Goal: Obtain resource: Download file/media

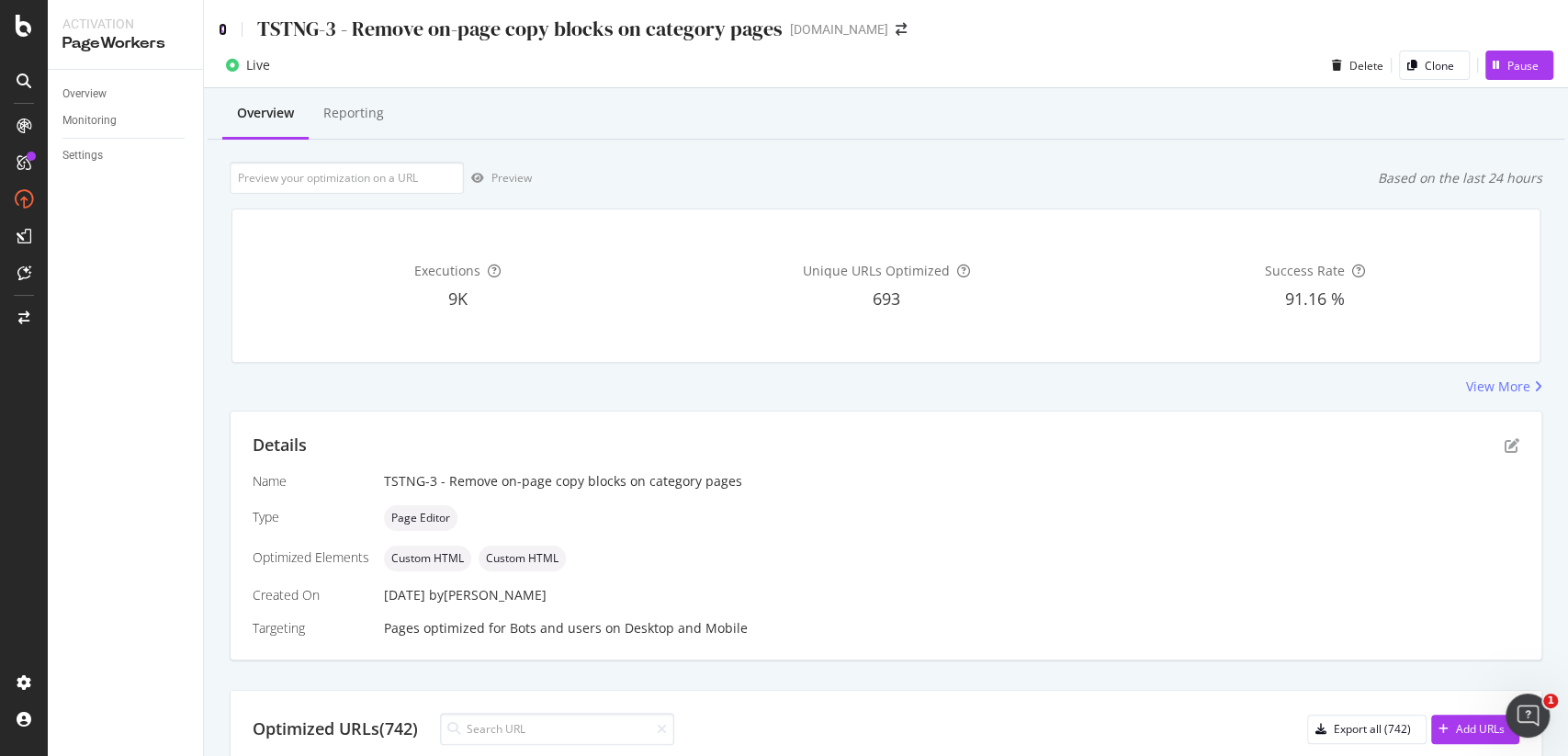
click at [225, 33] on icon at bounding box center [223, 29] width 8 height 13
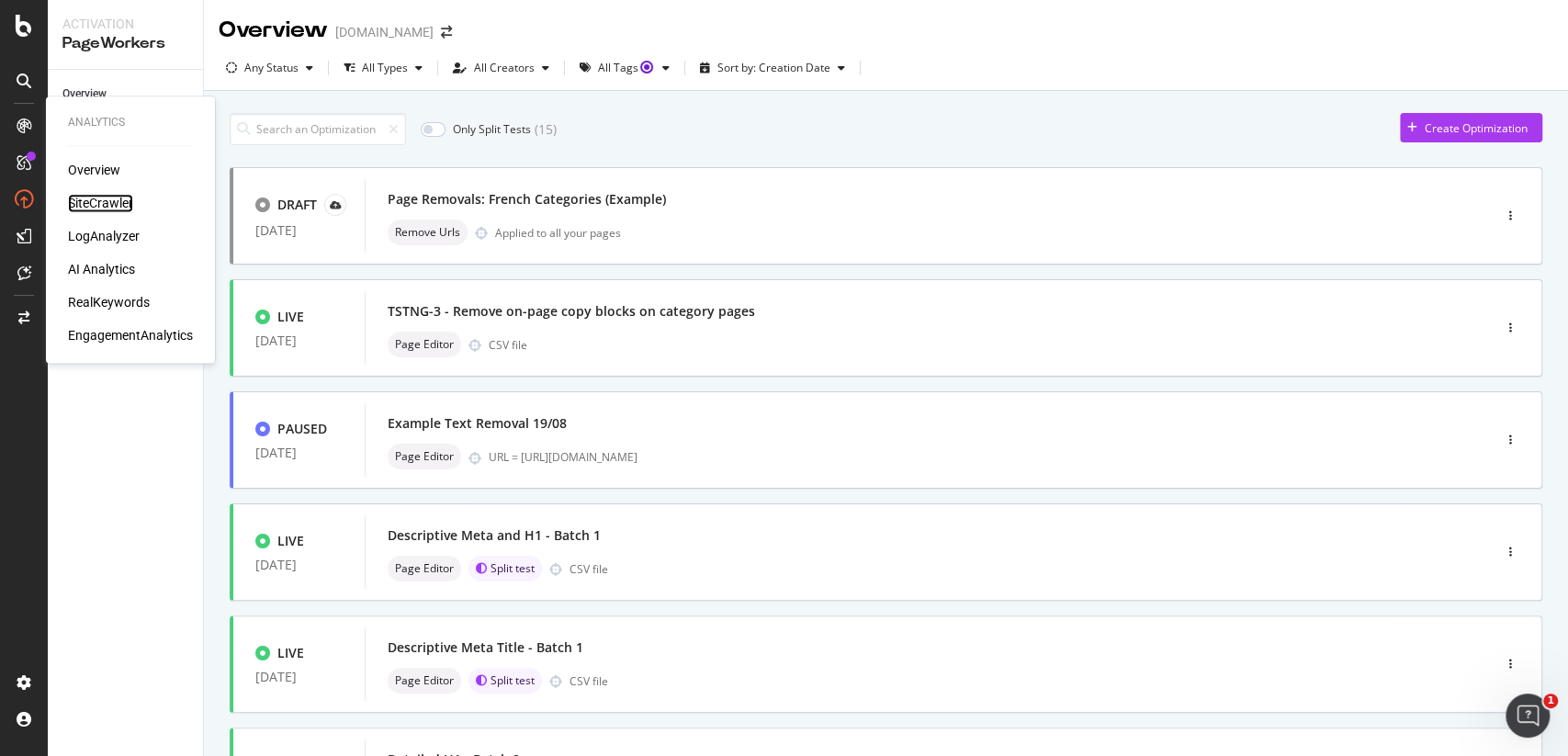
click at [81, 197] on div "SiteCrawler" at bounding box center [101, 203] width 65 height 19
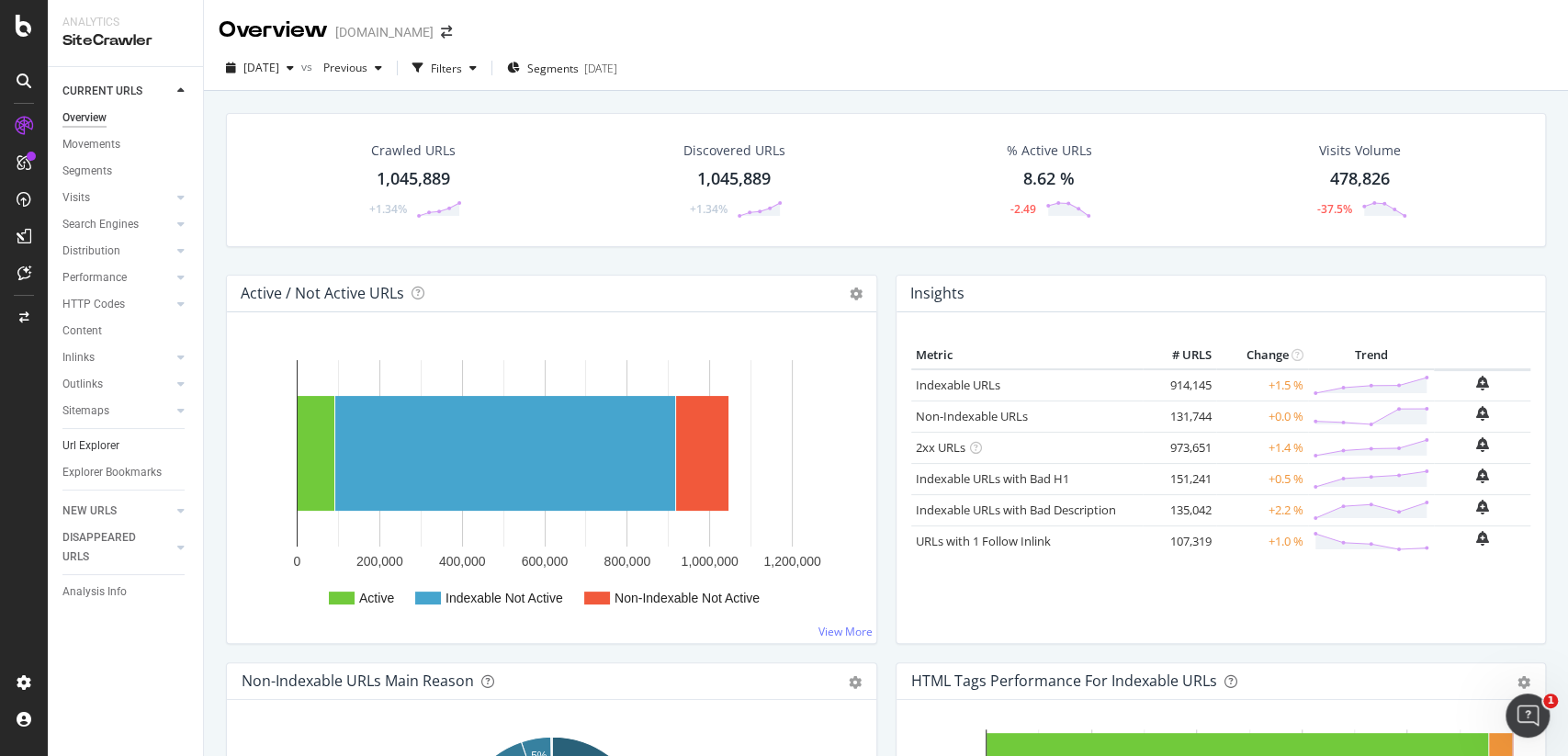
click at [125, 441] on link "Url Explorer" at bounding box center [126, 447] width 128 height 20
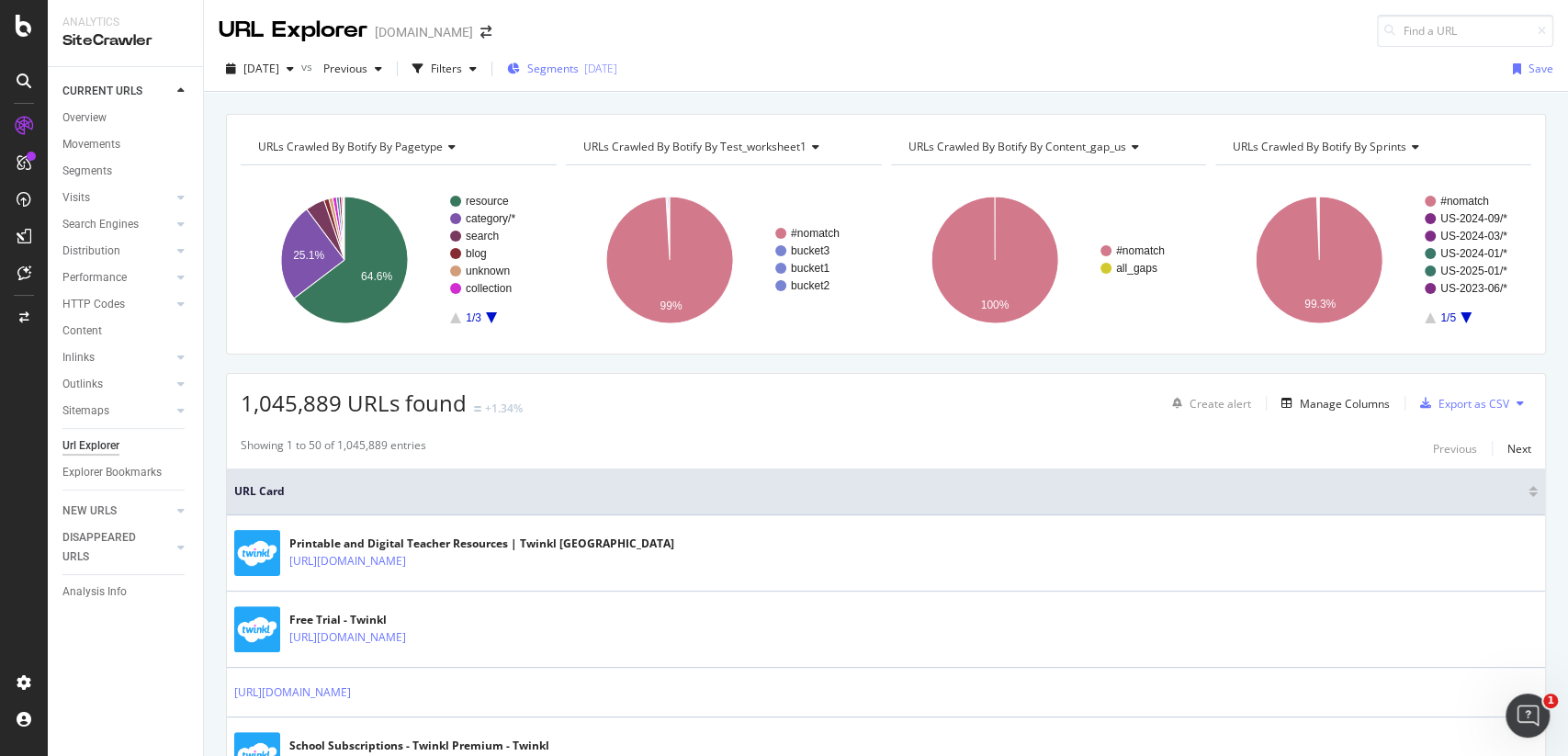
click at [579, 74] on span "Segments" at bounding box center [553, 69] width 51 height 16
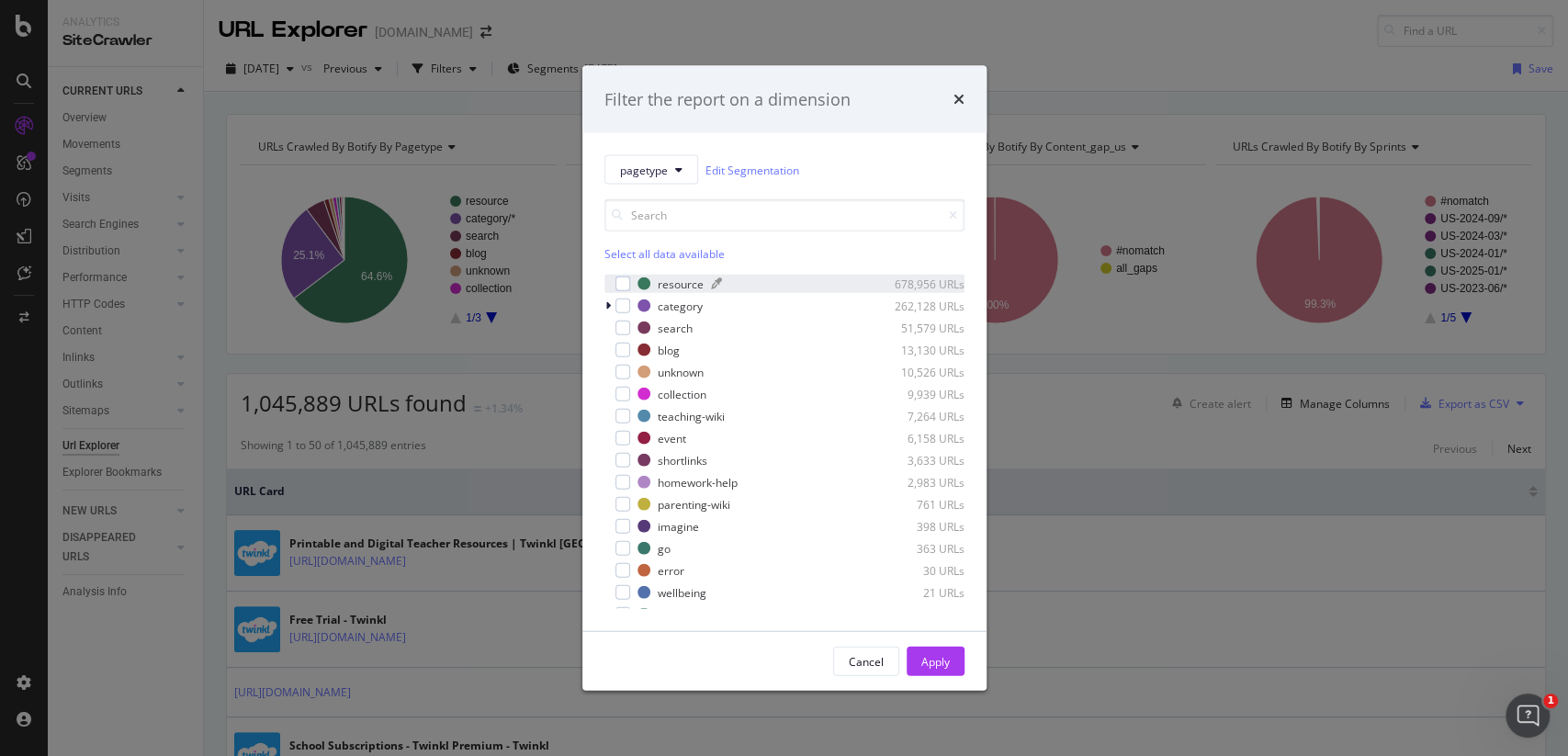
click at [659, 284] on div "resource" at bounding box center [680, 284] width 46 height 16
click at [663, 287] on div "resource" at bounding box center [680, 284] width 46 height 16
click at [668, 315] on div "resource 678,956 URLs category 262,128 URLs search 51,579 URLs blog 13,130 URLs…" at bounding box center [784, 442] width 360 height 334
click at [694, 293] on div "resource 678,956 URLs category 262,128 URLs search 51,579 URLs blog 13,130 URLs…" at bounding box center [784, 442] width 360 height 334
click at [690, 300] on div "category" at bounding box center [680, 306] width 45 height 16
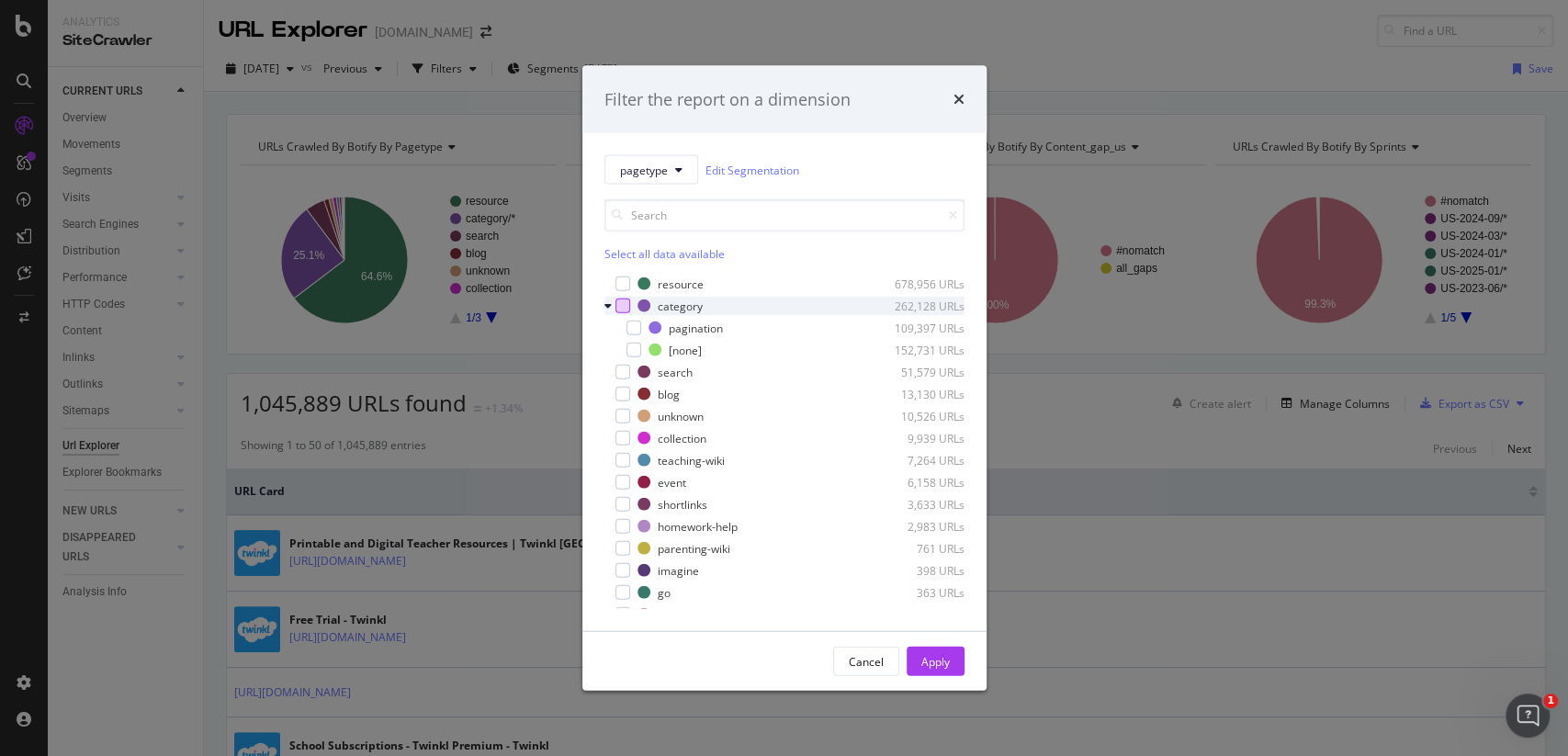
click at [618, 302] on div "modal" at bounding box center [623, 306] width 15 height 15
click at [965, 670] on div "Cancel Apply" at bounding box center [784, 661] width 404 height 59
click at [941, 656] on div "Apply" at bounding box center [935, 661] width 29 height 16
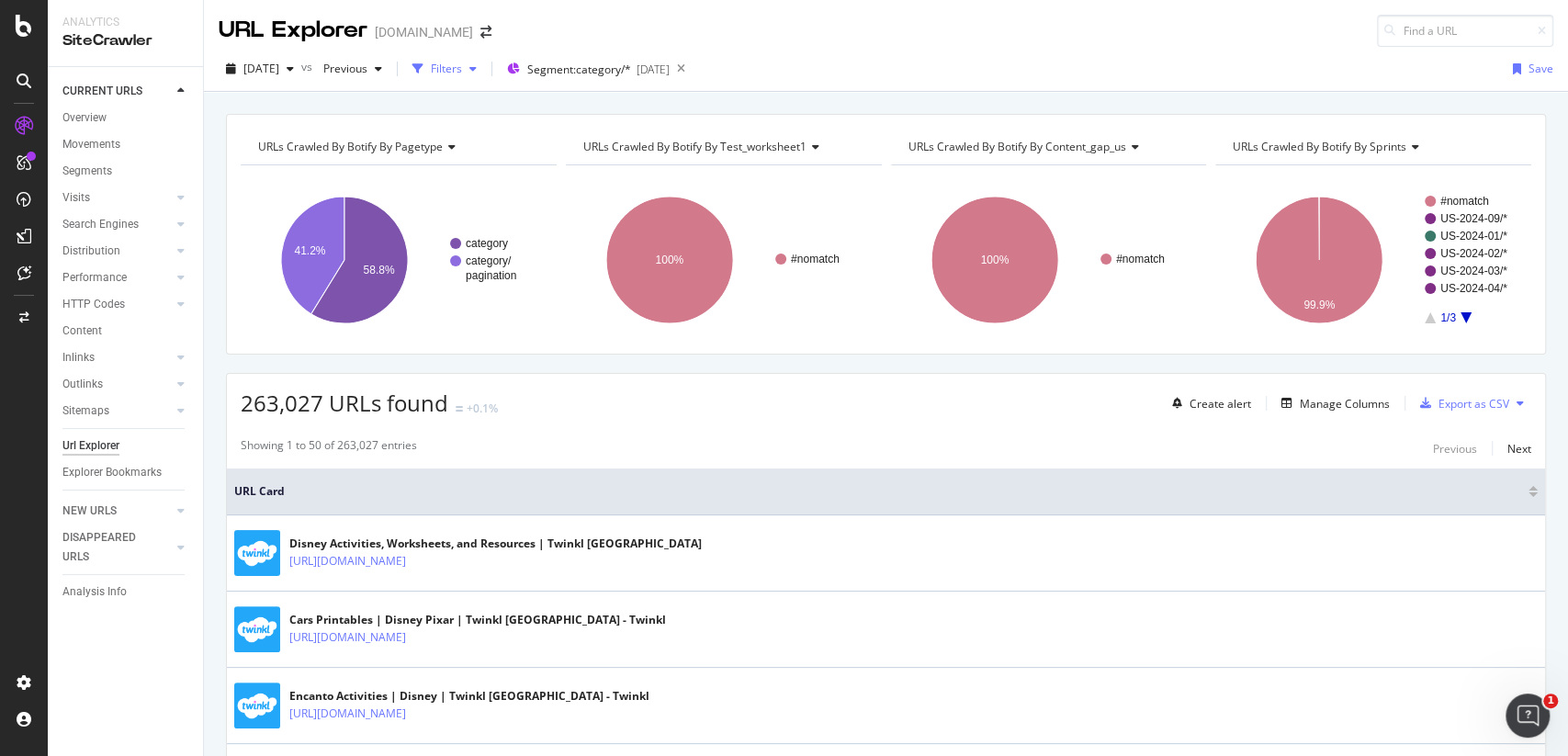
click at [431, 62] on div "button" at bounding box center [418, 69] width 26 height 26
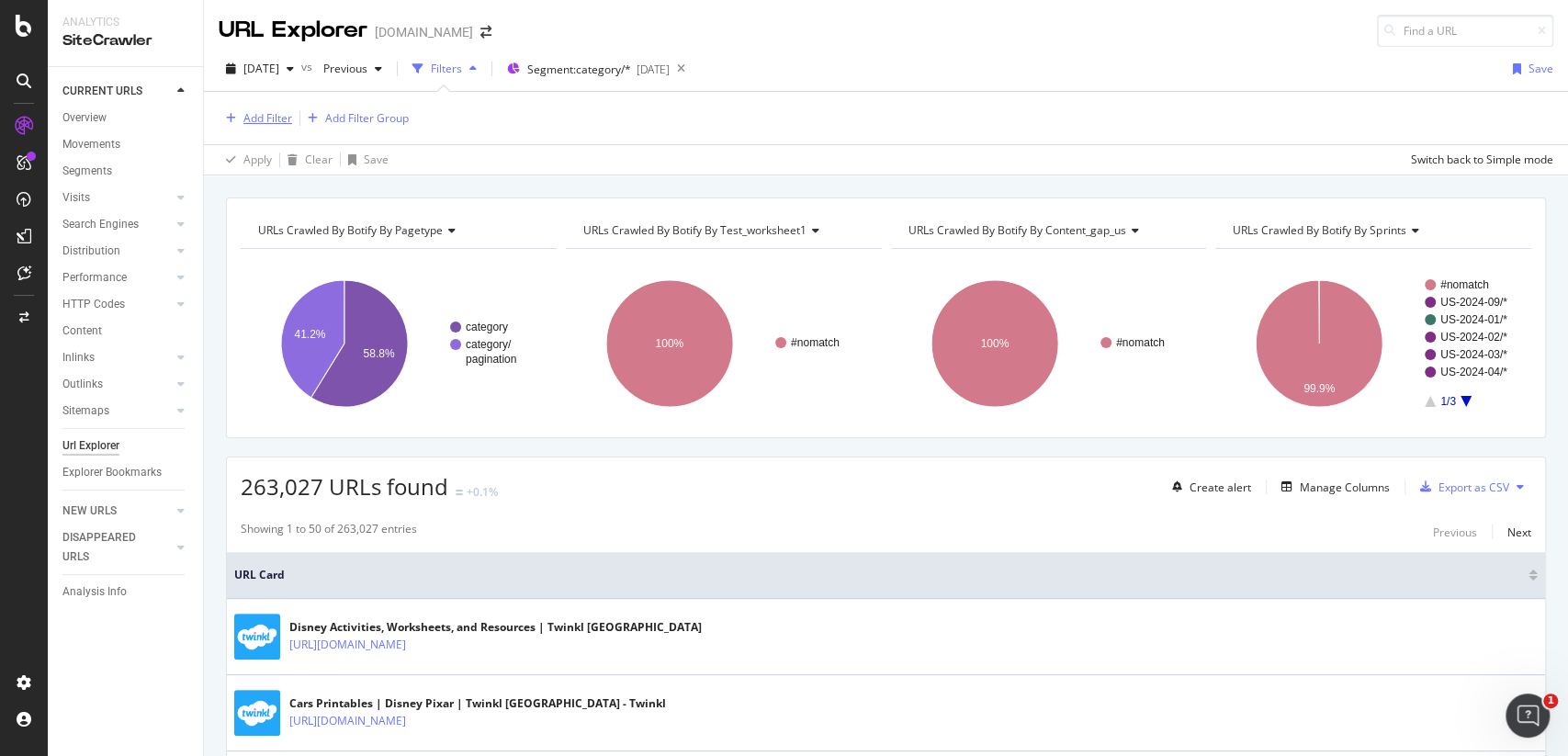
click at [278, 116] on div "Add Filter" at bounding box center [267, 118] width 48 height 16
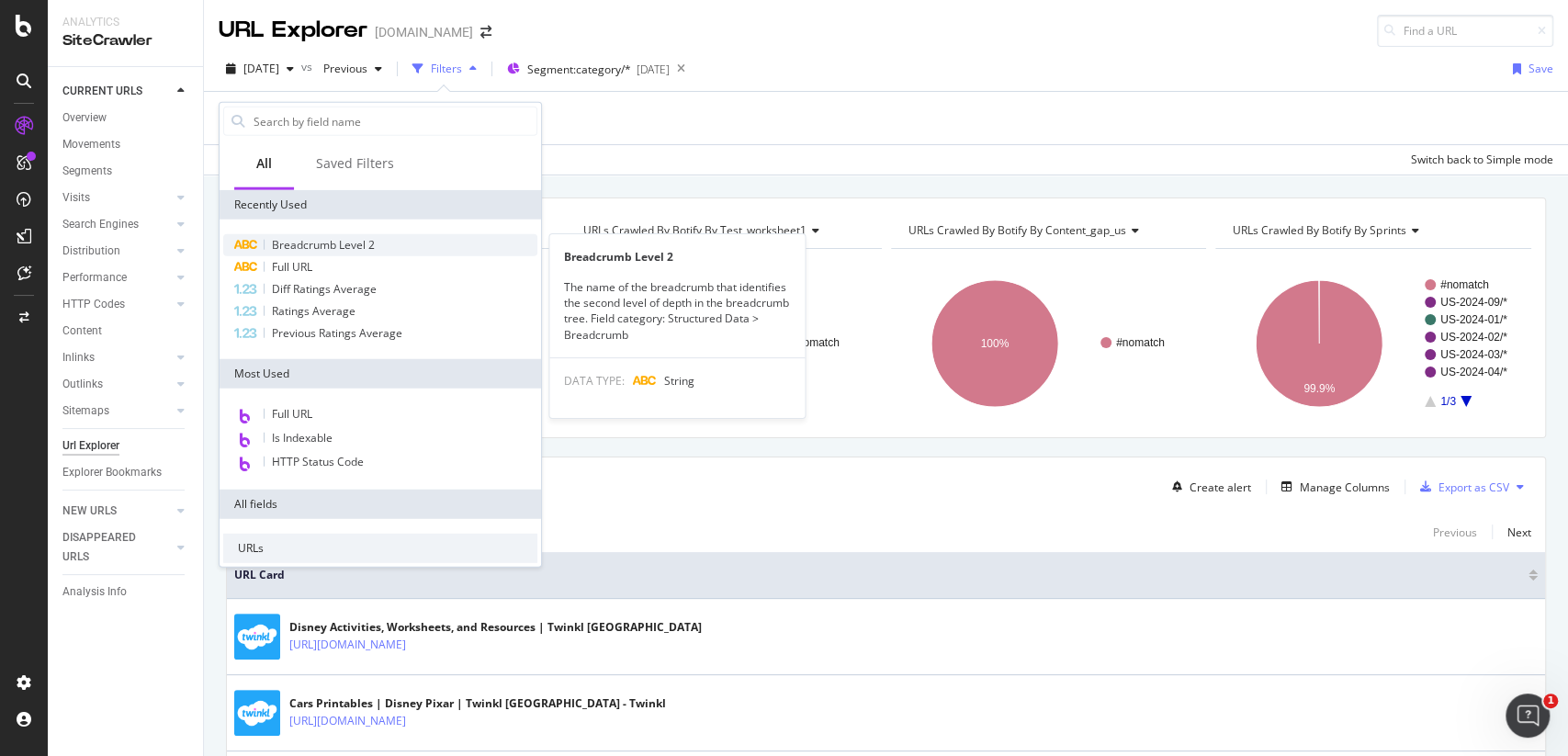
click at [313, 251] on div "Breadcrumb Level 2" at bounding box center [380, 245] width 314 height 22
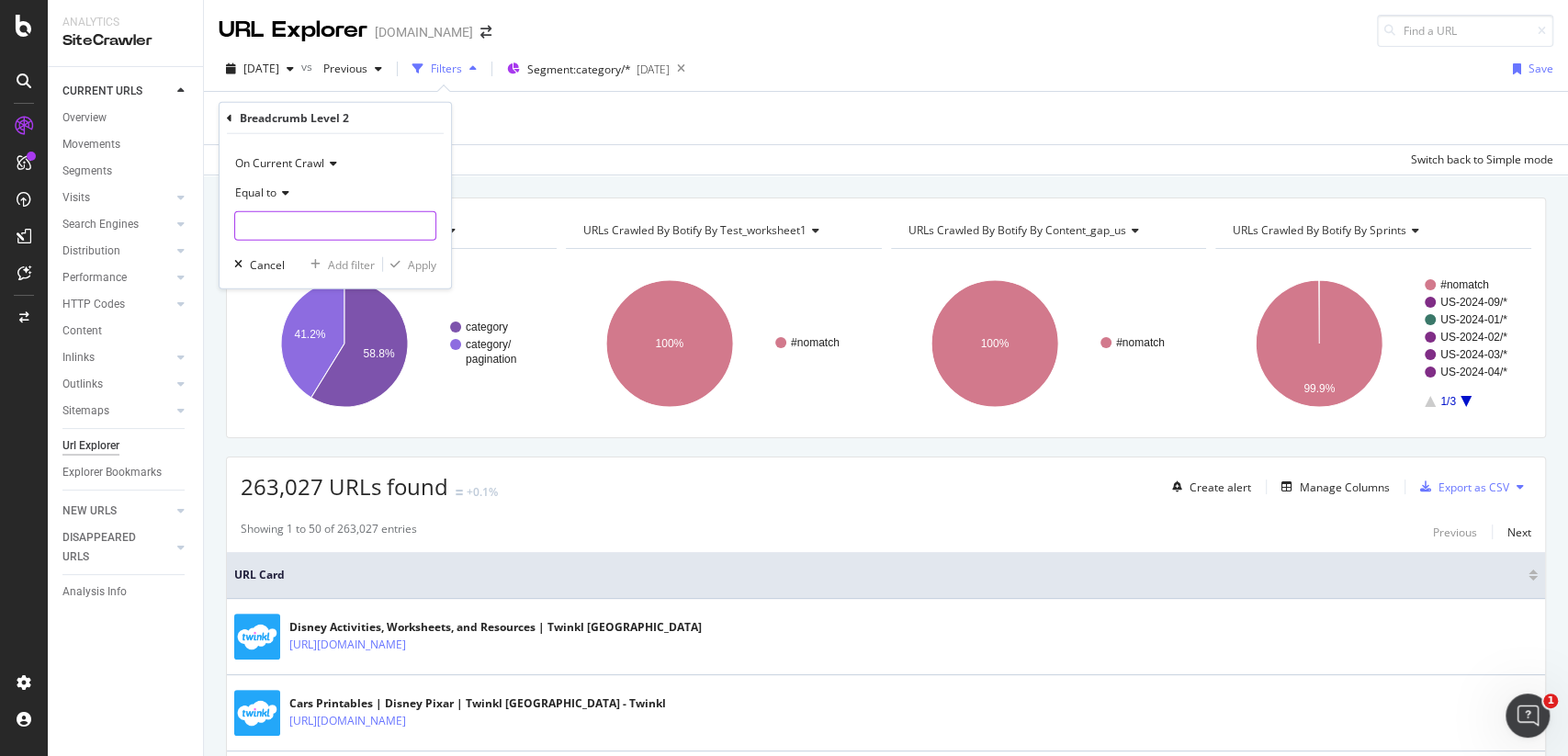
click at [315, 232] on input "text" at bounding box center [335, 226] width 200 height 30
paste input "Resurse educaționale Twinkl"
type input "Resurse educaționale Twinkl"
click at [426, 273] on div "On Current Crawl Equal to Resurse educaționale Twinkl Cancel Add filter Apply" at bounding box center [335, 211] width 232 height 155
click at [426, 268] on div "Apply" at bounding box center [422, 264] width 29 height 16
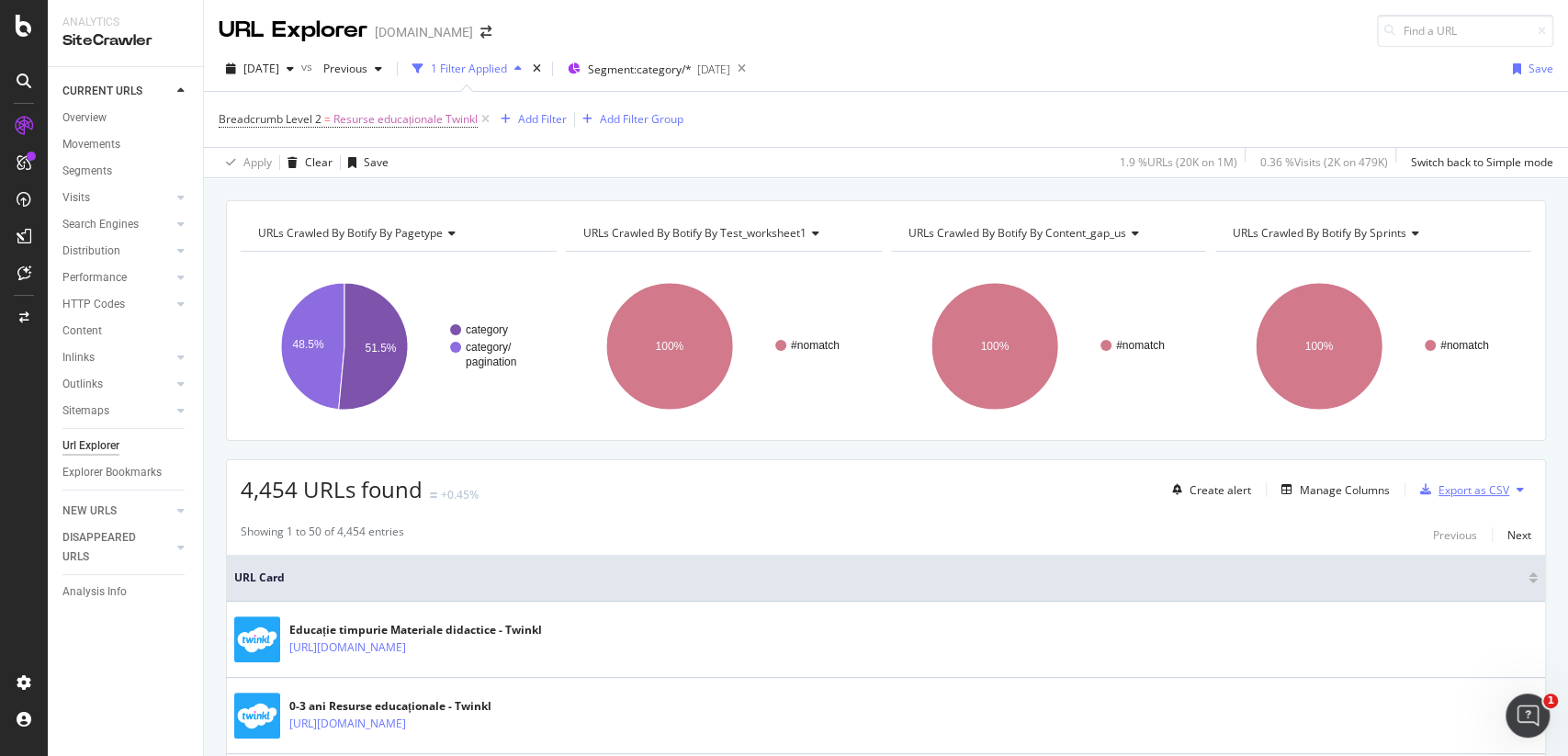
click at [1466, 493] on div "Export as CSV" at bounding box center [1474, 490] width 71 height 16
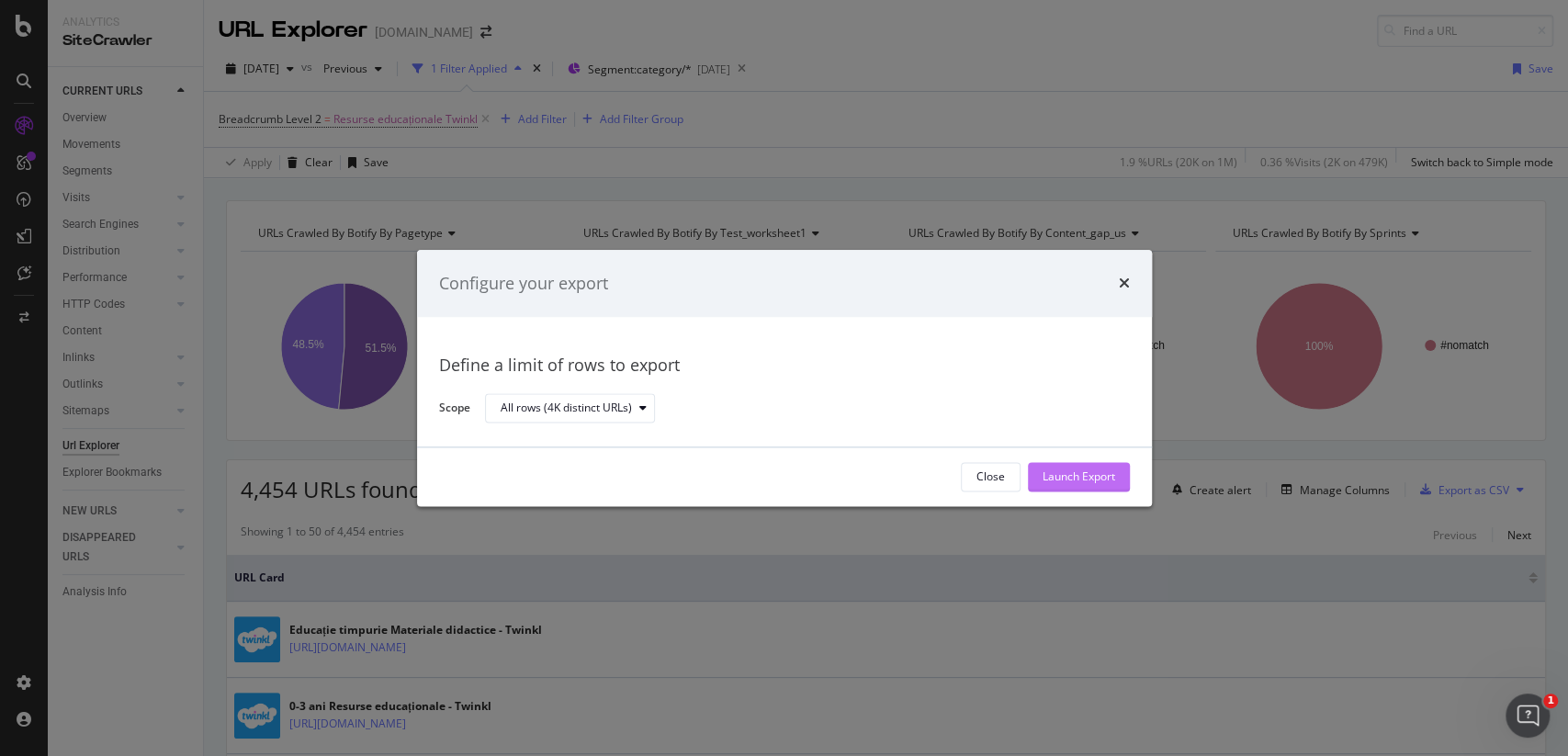
click at [1053, 478] on div "Launch Export" at bounding box center [1079, 477] width 73 height 16
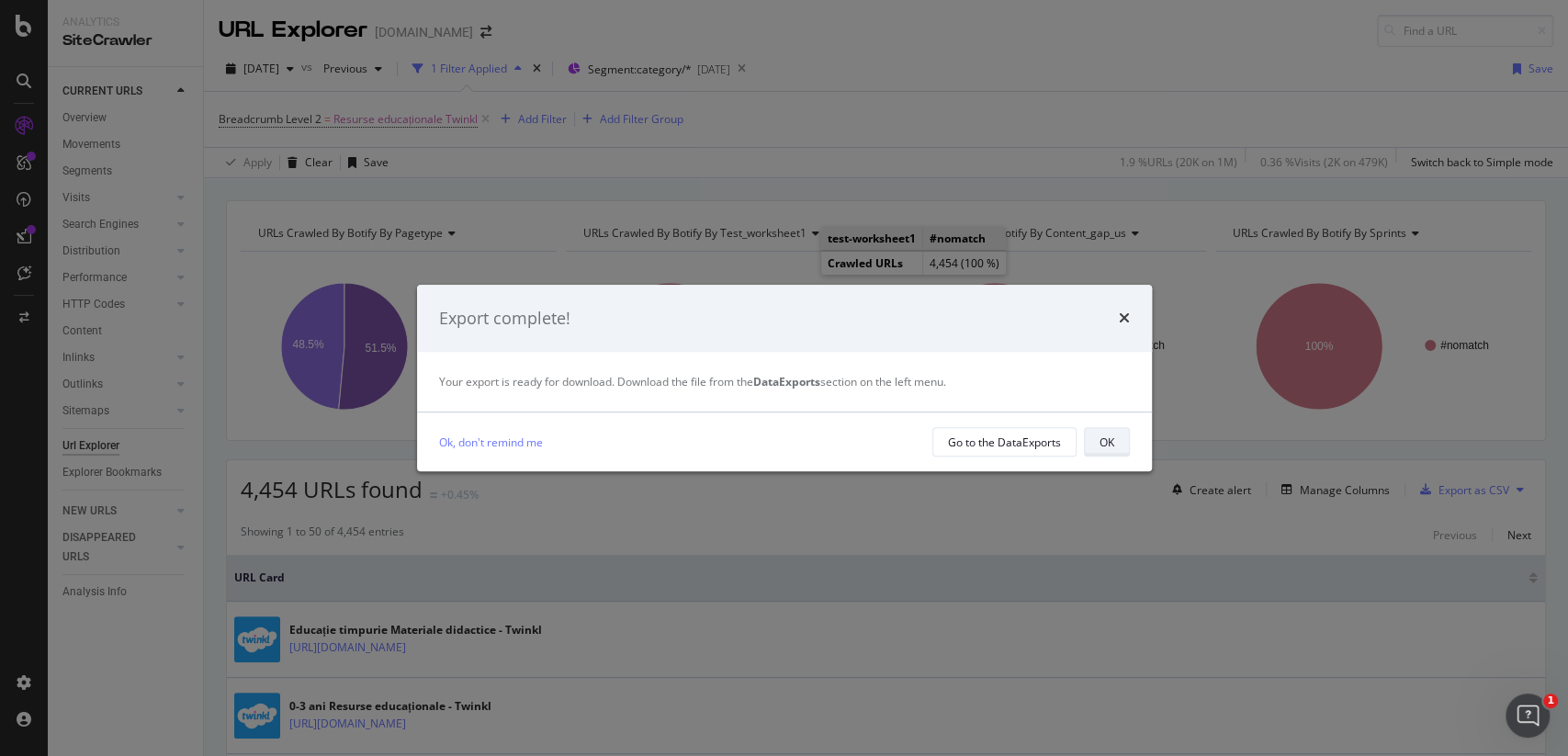
click at [1104, 447] on div "OK" at bounding box center [1107, 443] width 15 height 16
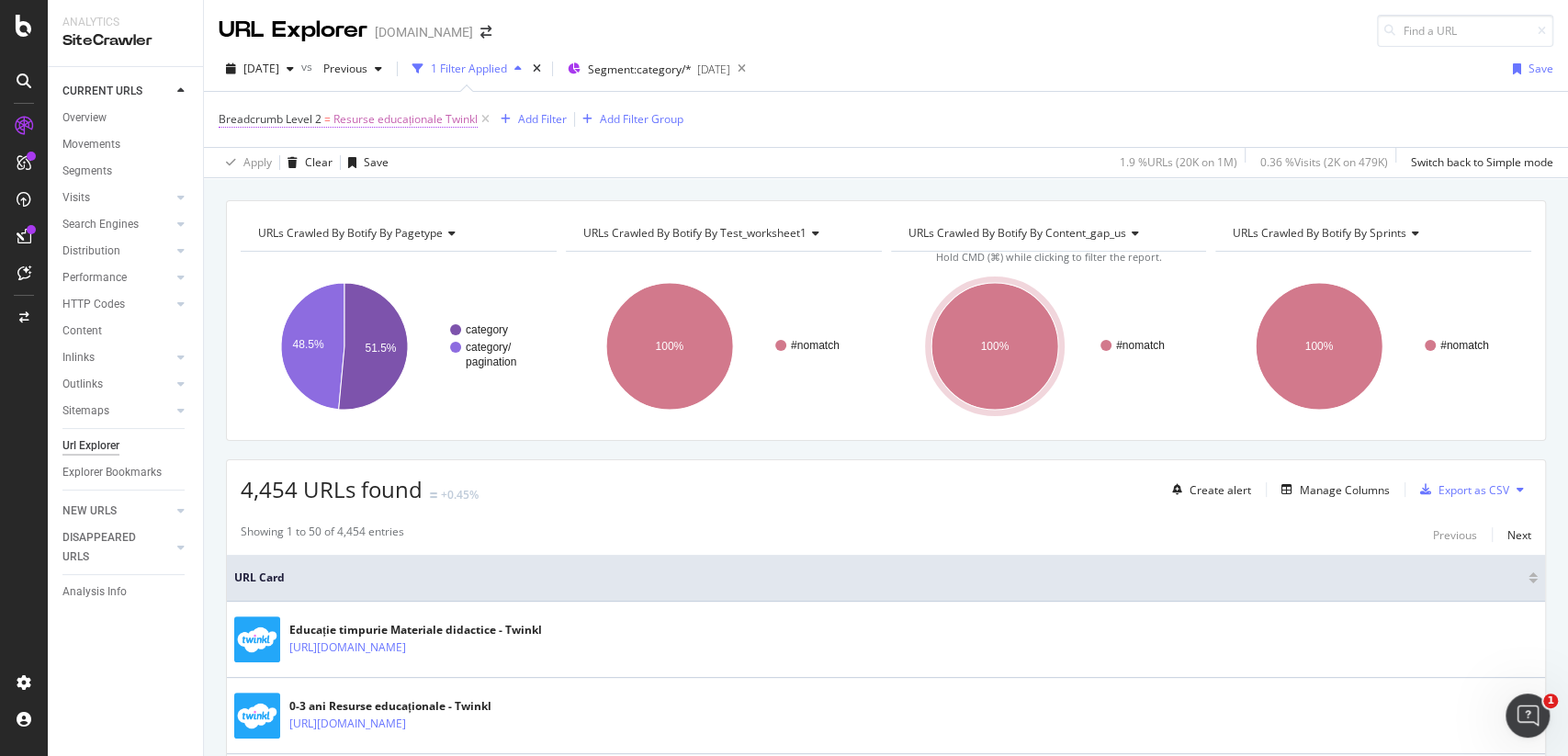
click at [419, 117] on span "Resurse educaționale Twinkl" at bounding box center [405, 119] width 144 height 26
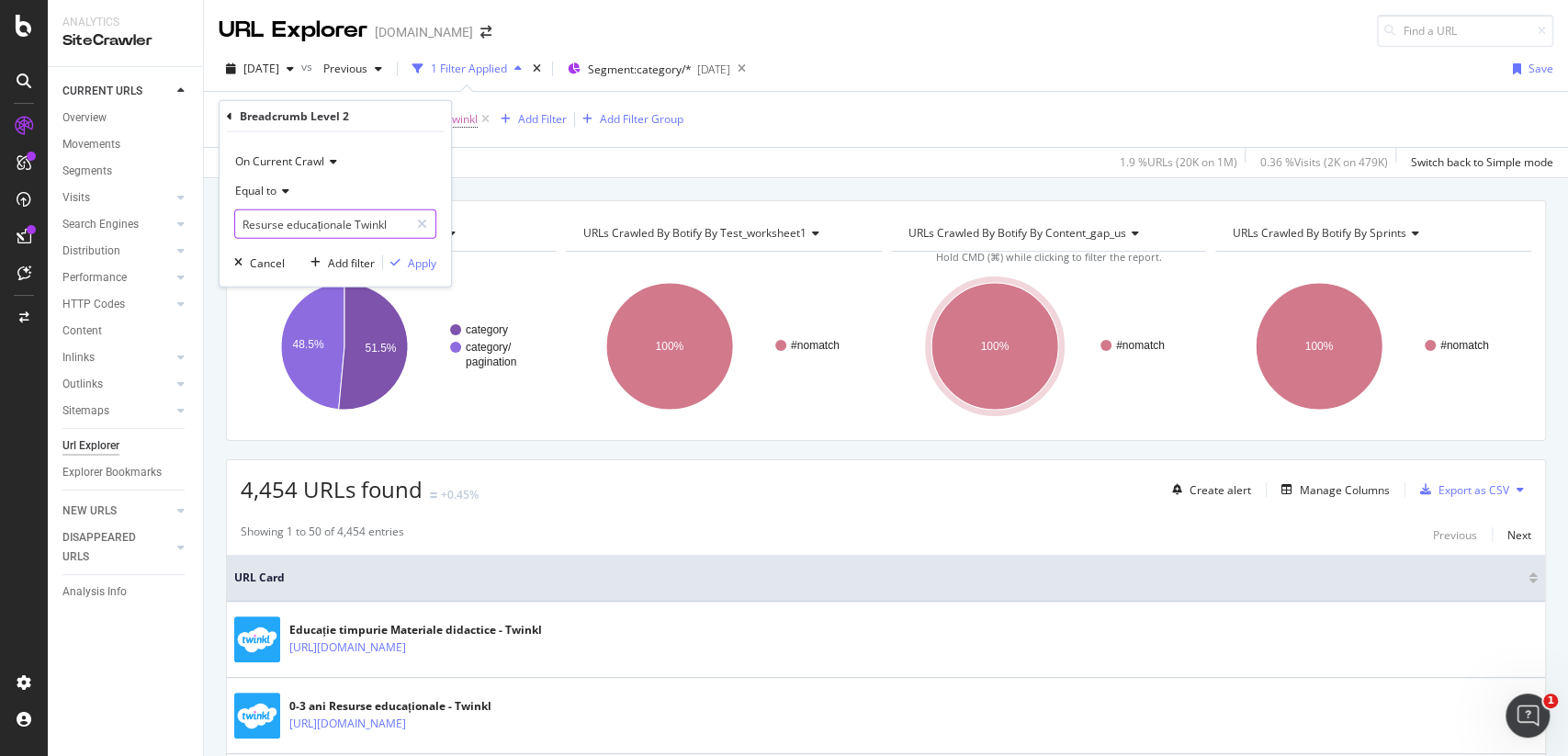
click at [350, 214] on input "Resurse educaționale Twinkl" at bounding box center [322, 225] width 173 height 30
paste input "Magyarország / Hungary"
type input "Magyarország / Hungary"
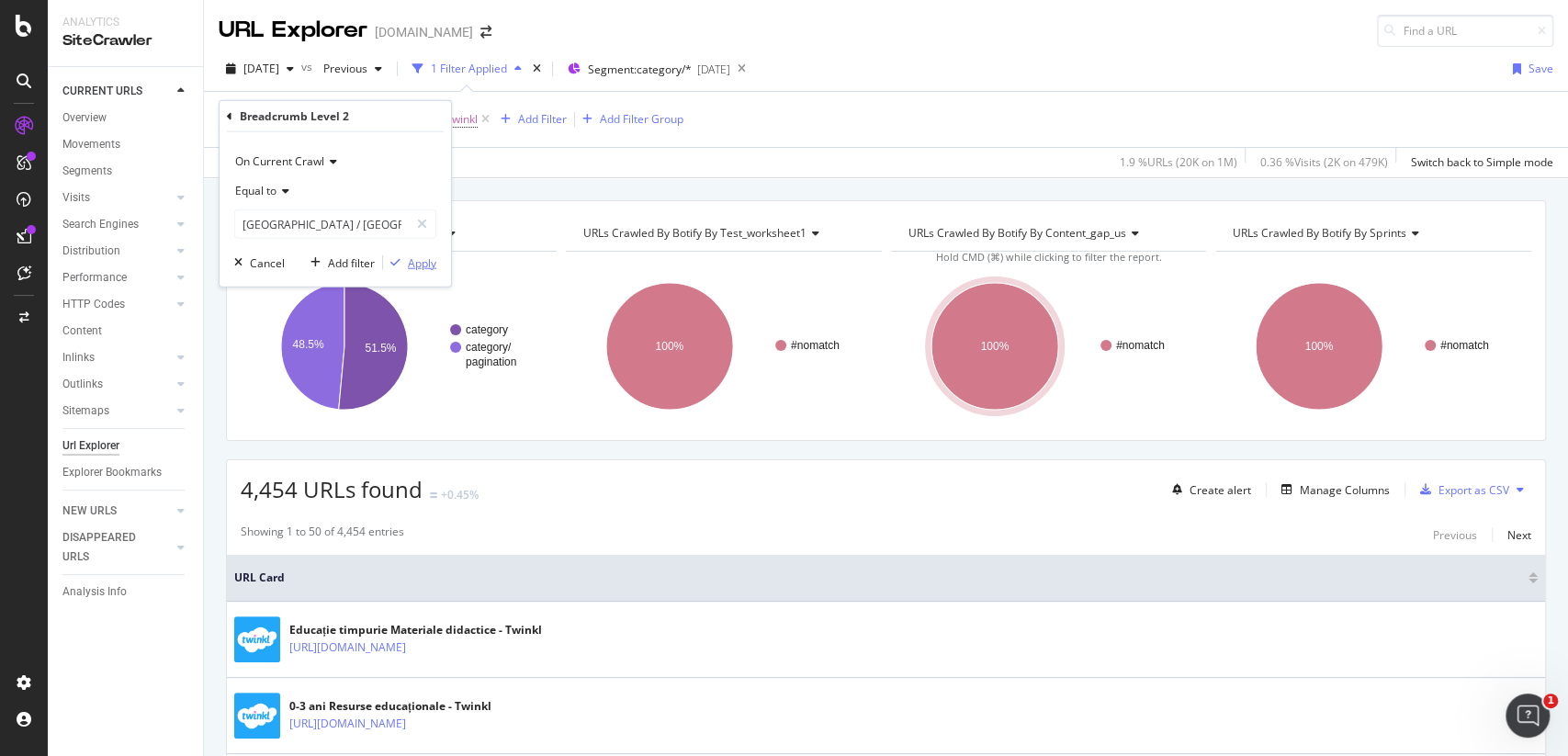
click at [419, 259] on div "Apply" at bounding box center [422, 262] width 29 height 16
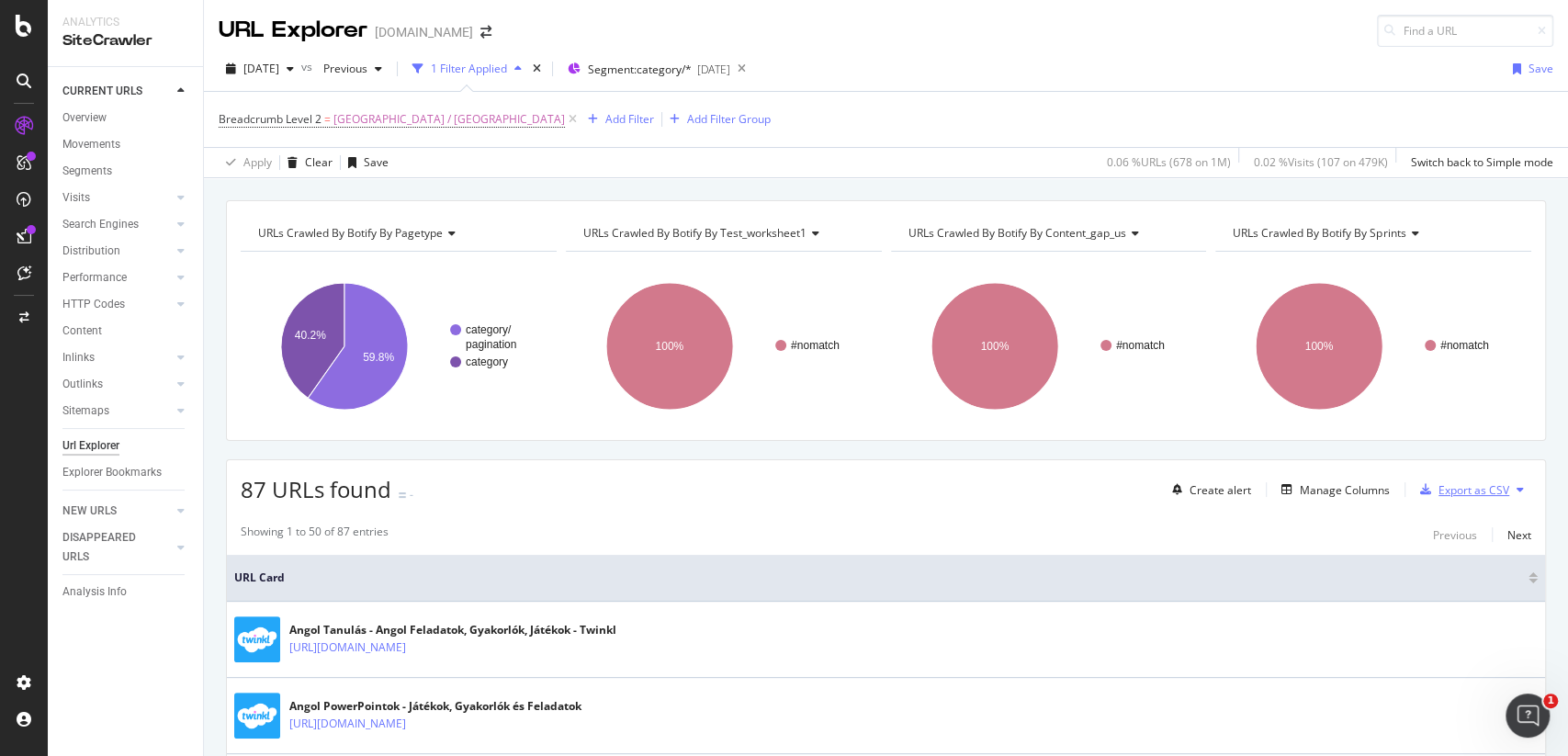
click at [1430, 488] on icon "button" at bounding box center [1425, 489] width 11 height 11
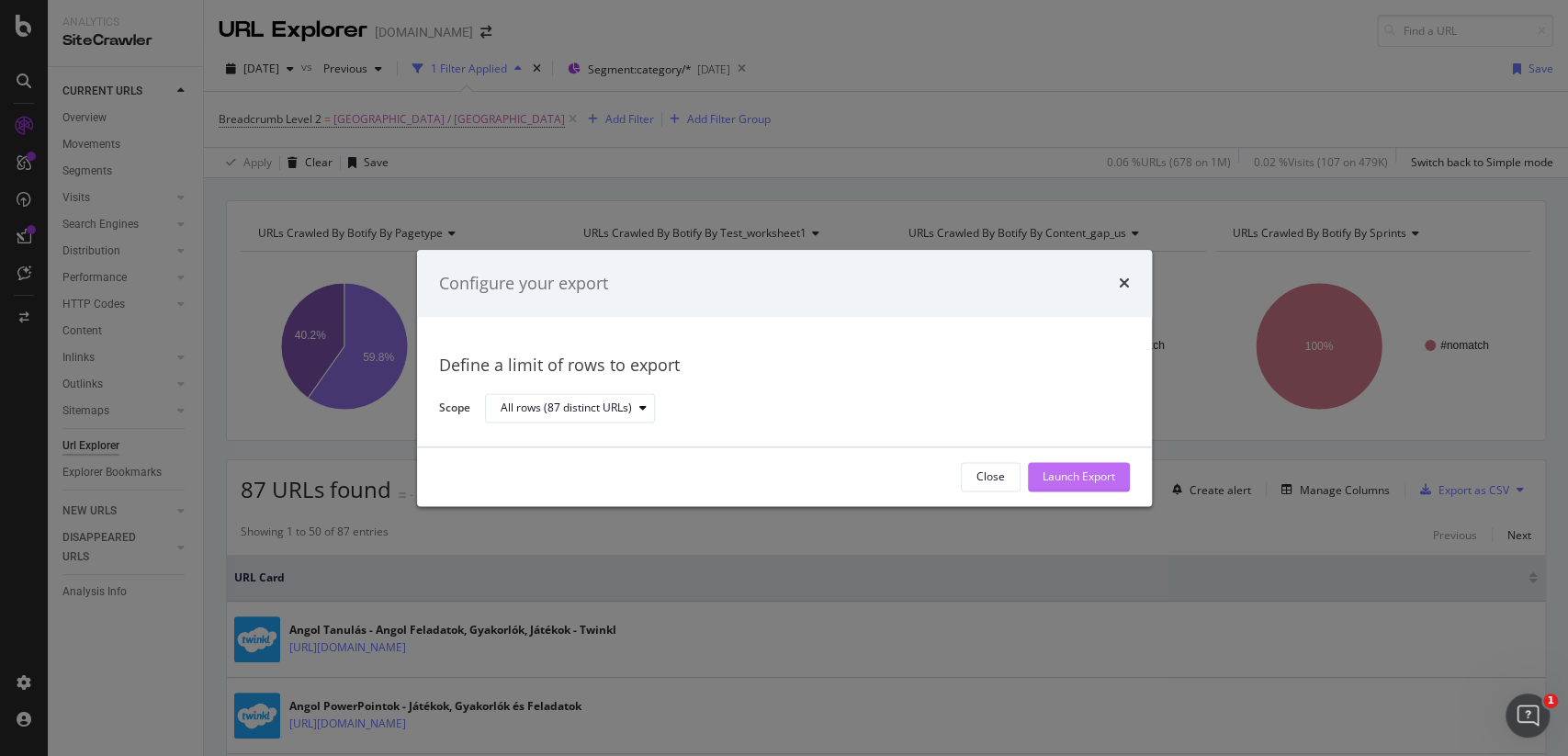
click at [1087, 472] on div "Launch Export" at bounding box center [1079, 477] width 73 height 16
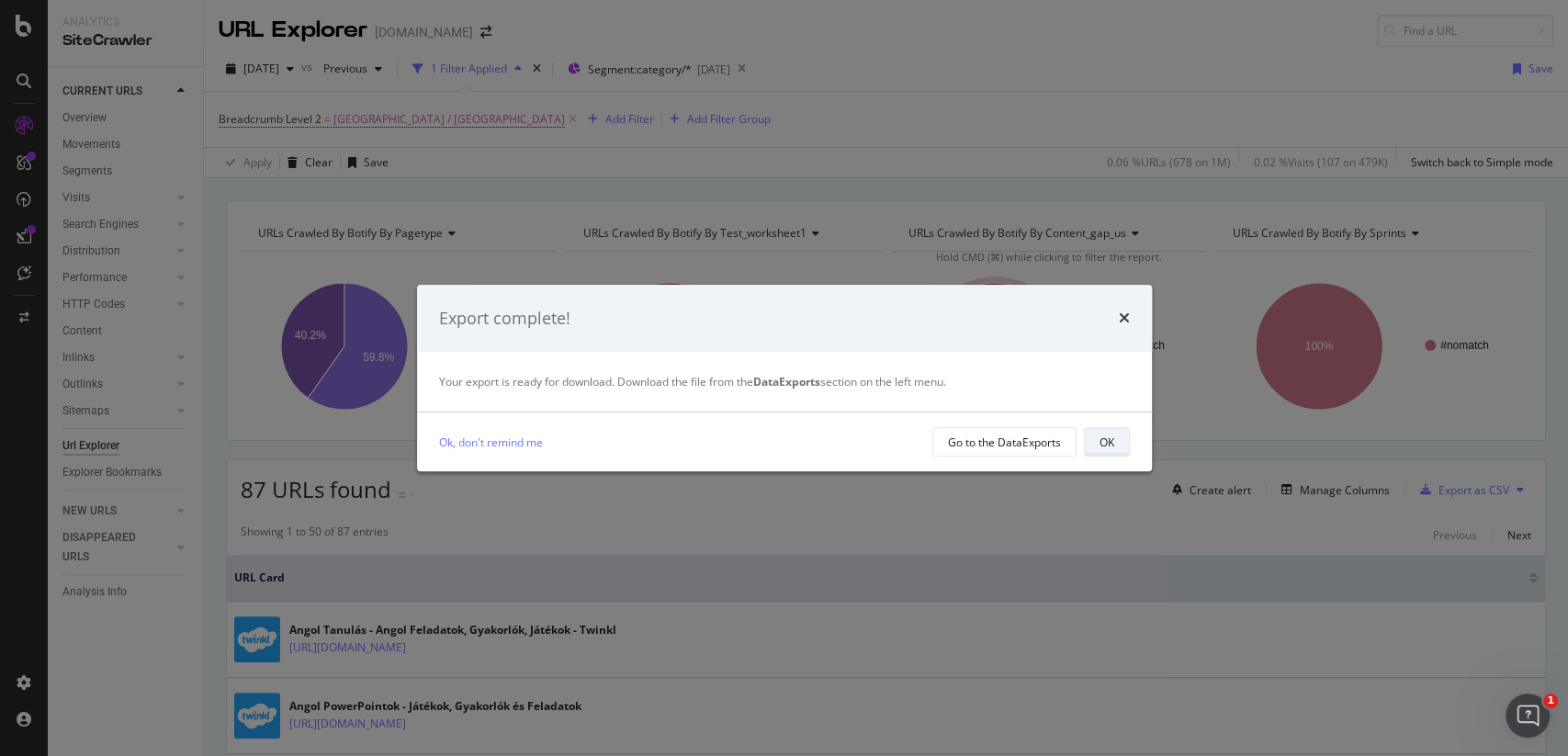
click at [1125, 442] on button "OK" at bounding box center [1107, 442] width 46 height 30
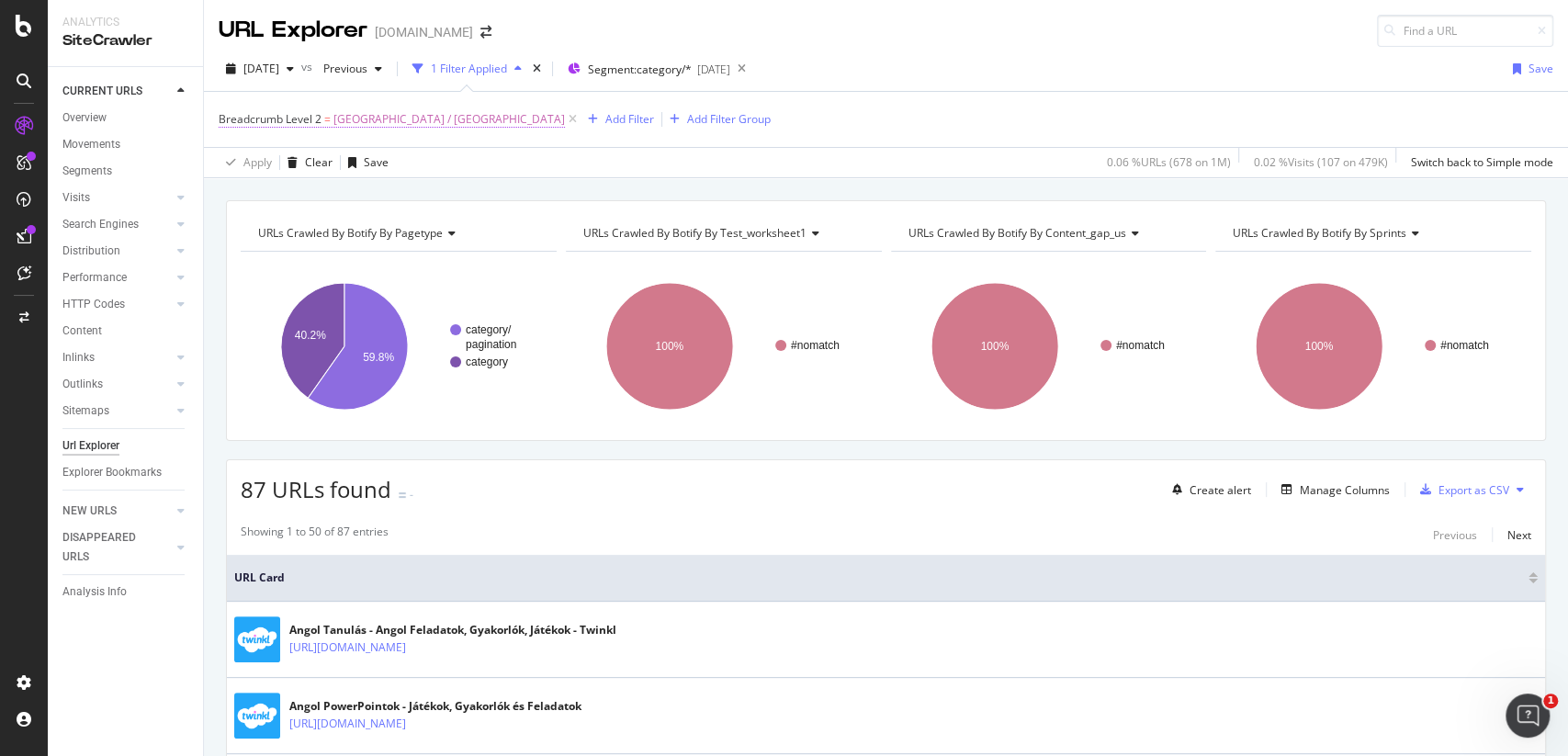
click at [321, 115] on span "Breadcrumb Level 2 = Magyarország / Hungary" at bounding box center [391, 119] width 346 height 17
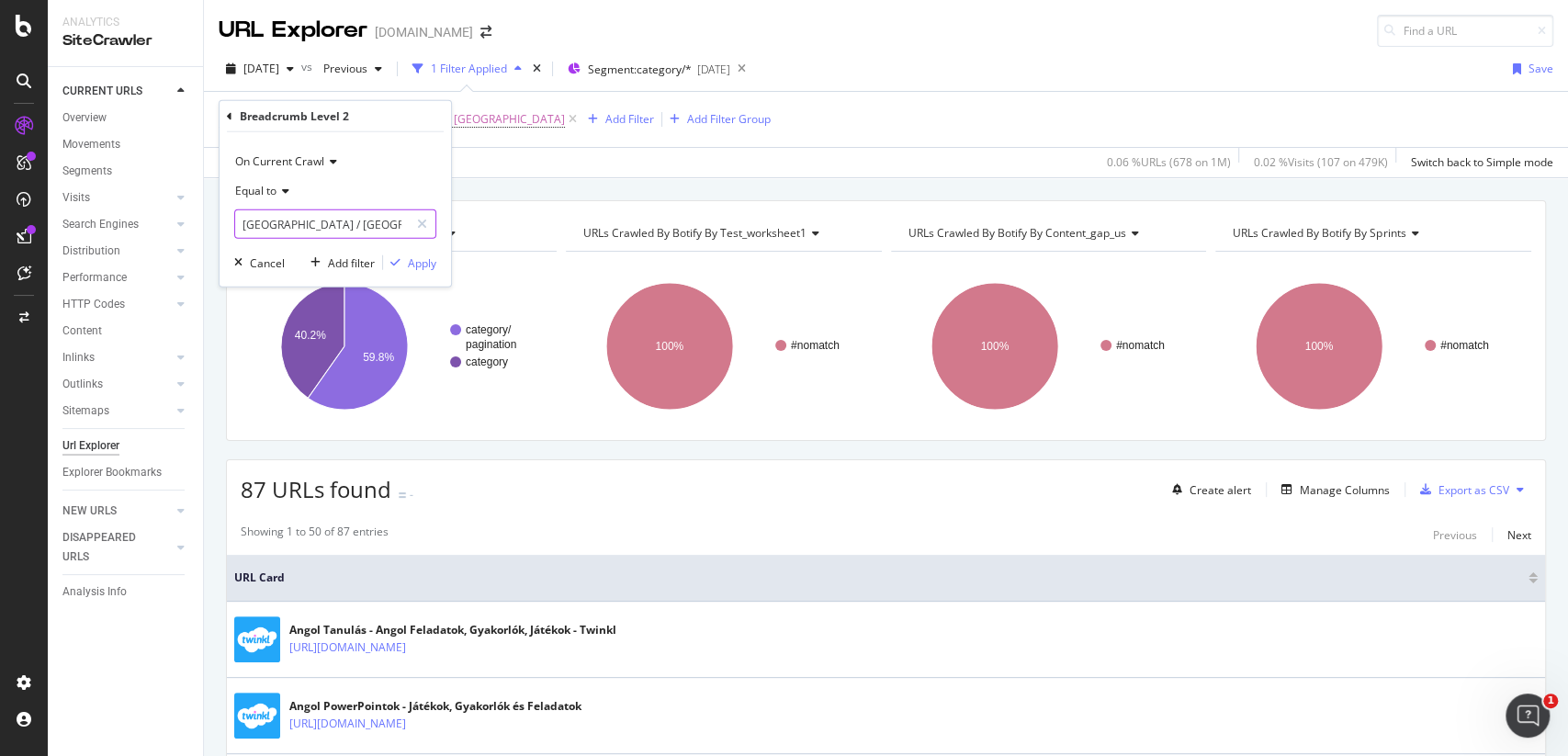
click at [308, 219] on input "Magyarország / Hungary" at bounding box center [322, 225] width 173 height 30
paste input "exico"
type input "Mexico"
click at [437, 272] on div "On Current Crawl Equal to Mexico Cancel Add filter Apply" at bounding box center [335, 209] width 232 height 155
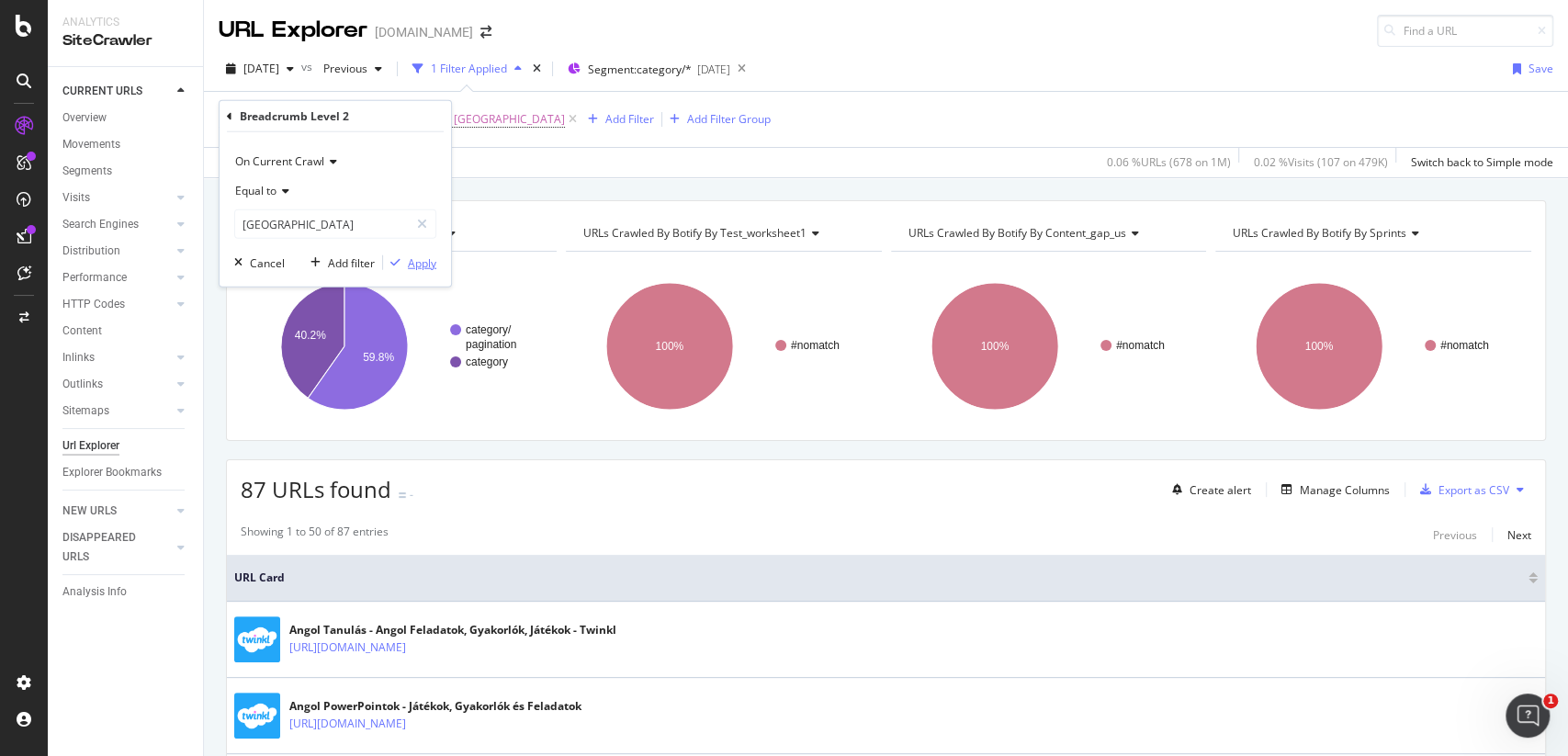
click at [416, 264] on div "Apply" at bounding box center [422, 262] width 29 height 16
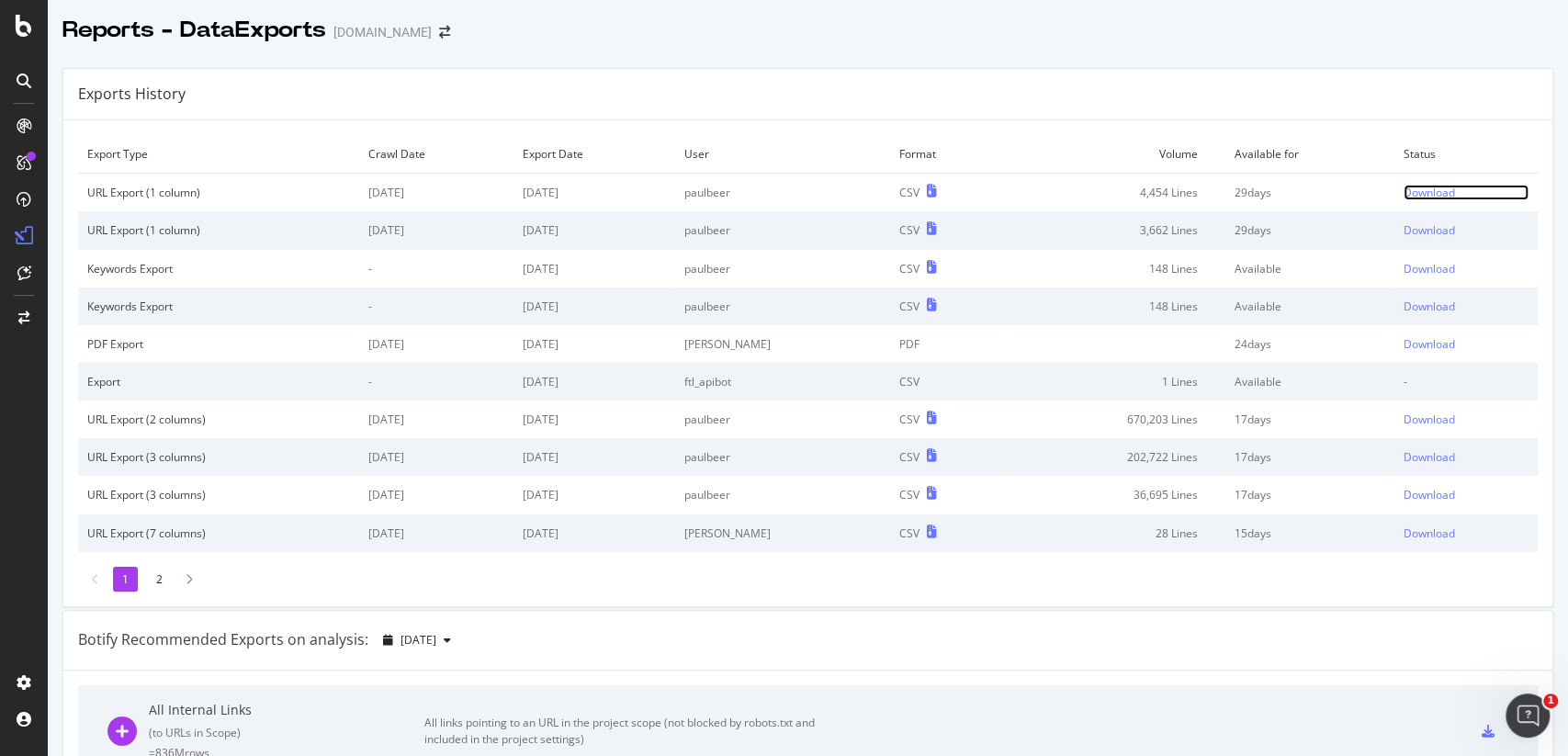
click at [1416, 186] on div "Download" at bounding box center [1429, 192] width 51 height 16
click at [1412, 186] on div "Download" at bounding box center [1429, 192] width 51 height 16
